Goal: Task Accomplishment & Management: Complete application form

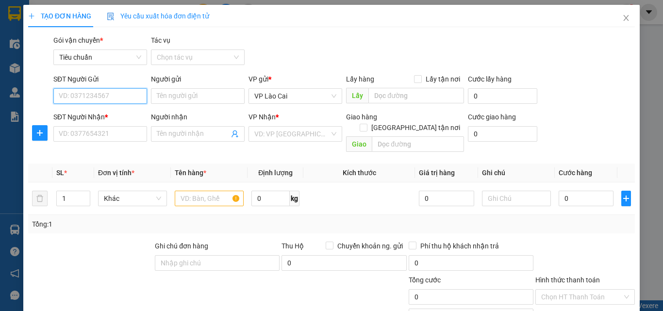
click at [113, 92] on input "SĐT Người Gửi" at bounding box center [100, 96] width 94 height 16
type input "0962169126"
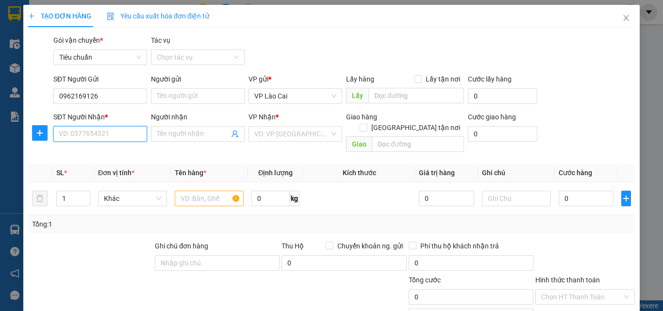
click at [110, 129] on input "SĐT Người Nhận *" at bounding box center [100, 134] width 94 height 16
type input "0937972877"
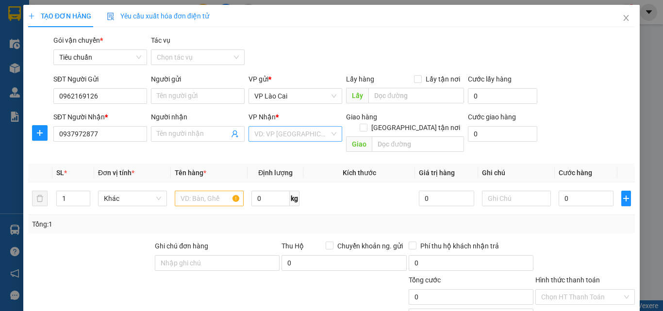
click at [264, 136] on input "search" at bounding box center [291, 134] width 75 height 15
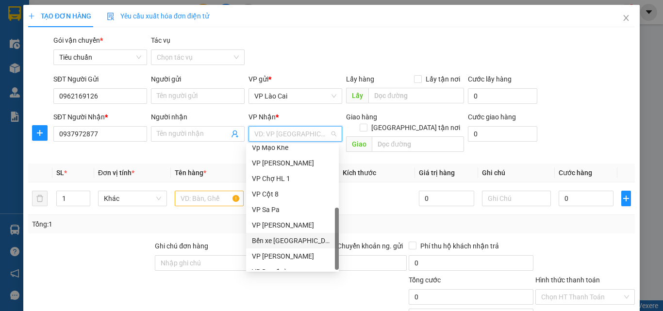
scroll to position [155, 0]
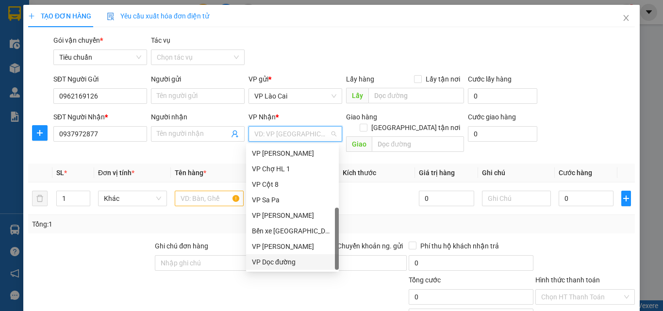
click at [283, 266] on div "VP Dọc đường" at bounding box center [292, 262] width 81 height 11
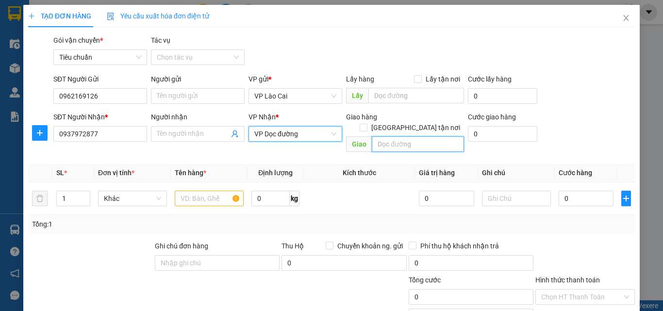
click at [396, 136] on input "text" at bounding box center [418, 144] width 92 height 16
type input "hòn gai"
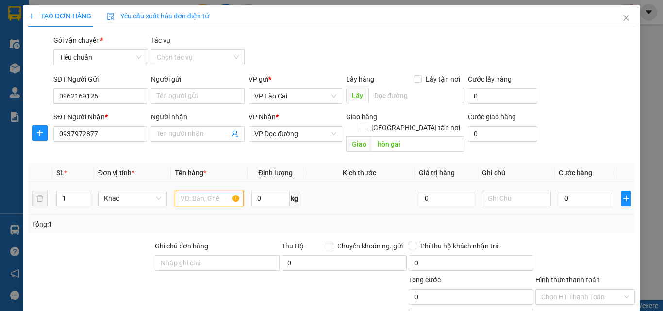
click at [215, 191] on input "text" at bounding box center [209, 199] width 69 height 16
type input "5 hộp rượu"
click at [576, 193] on input "0" at bounding box center [586, 199] width 55 height 16
type input "2"
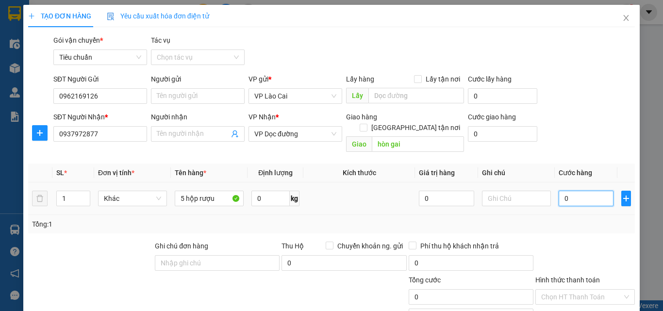
type input "2"
type input "25"
type input "250"
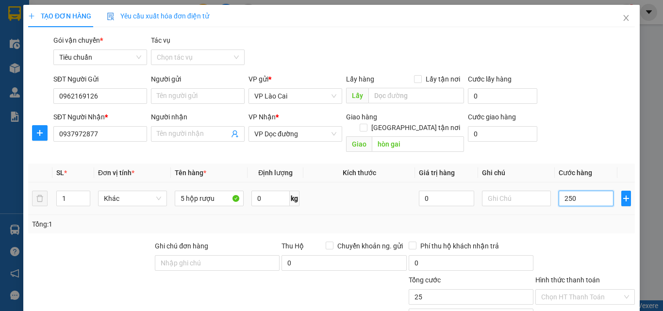
type input "250"
type input "250.000"
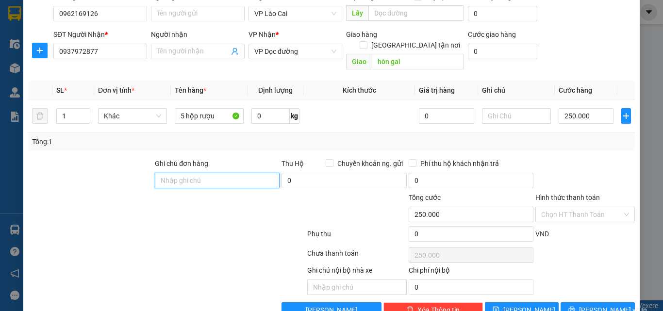
scroll to position [97, 0]
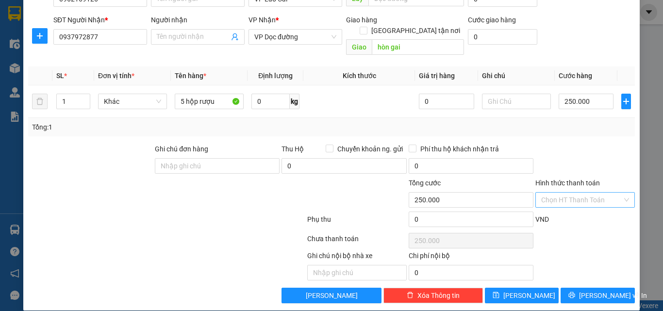
click at [593, 193] on input "Hình thức thanh toán" at bounding box center [581, 200] width 81 height 15
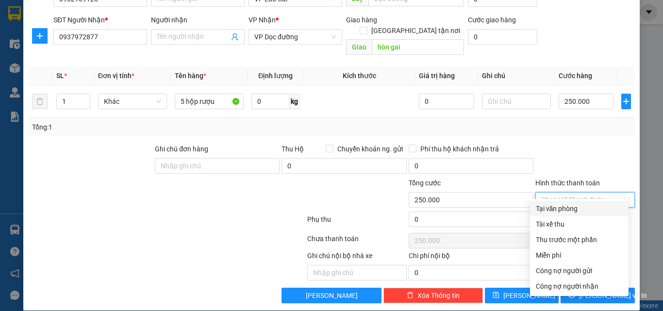
click at [576, 212] on div "Tại văn phòng" at bounding box center [579, 208] width 87 height 11
type input "0"
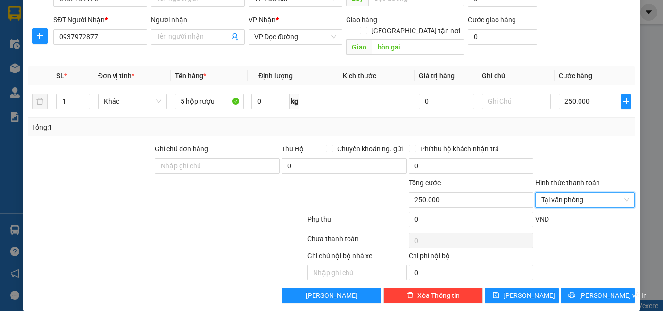
scroll to position [98, 0]
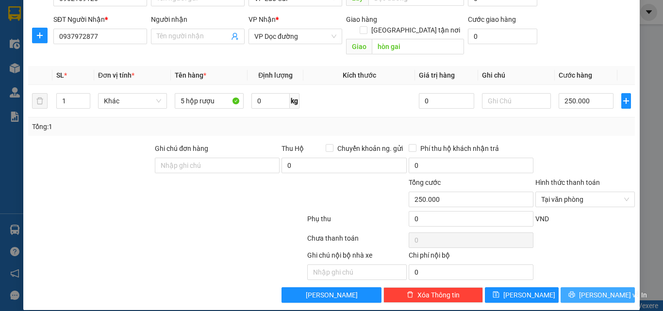
click at [596, 290] on span "[PERSON_NAME] và In" at bounding box center [613, 295] width 68 height 11
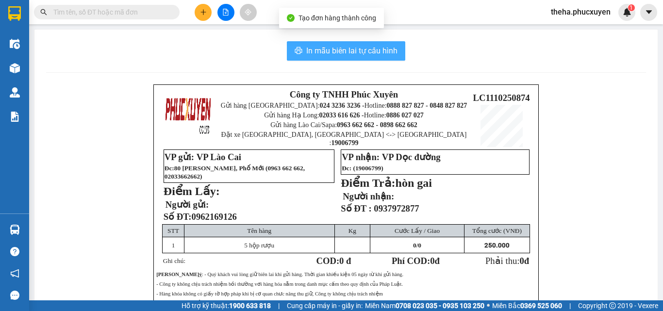
click at [370, 55] on span "In mẫu biên lai tự cấu hình" at bounding box center [351, 51] width 91 height 12
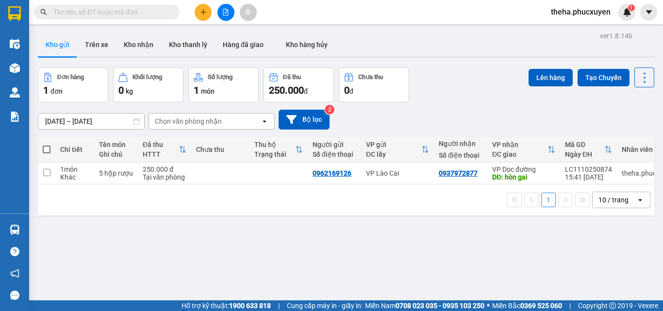
drag, startPoint x: 435, startPoint y: 251, endPoint x: 434, endPoint y: 246, distance: 5.0
click at [435, 251] on div "ver 1.8.146 Kho gửi Trên xe Kho nhận Kho thanh [PERSON_NAME] đã giao Kho hàng h…" at bounding box center [346, 184] width 624 height 311
